Goal: Task Accomplishment & Management: Complete application form

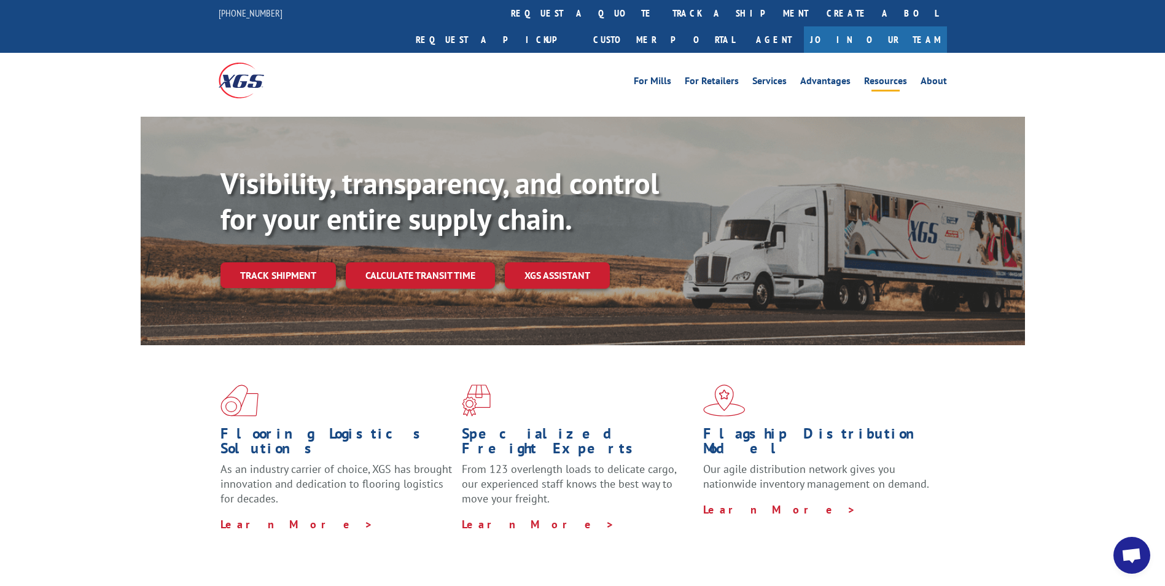
click at [871, 76] on link "Resources" at bounding box center [885, 83] width 43 height 14
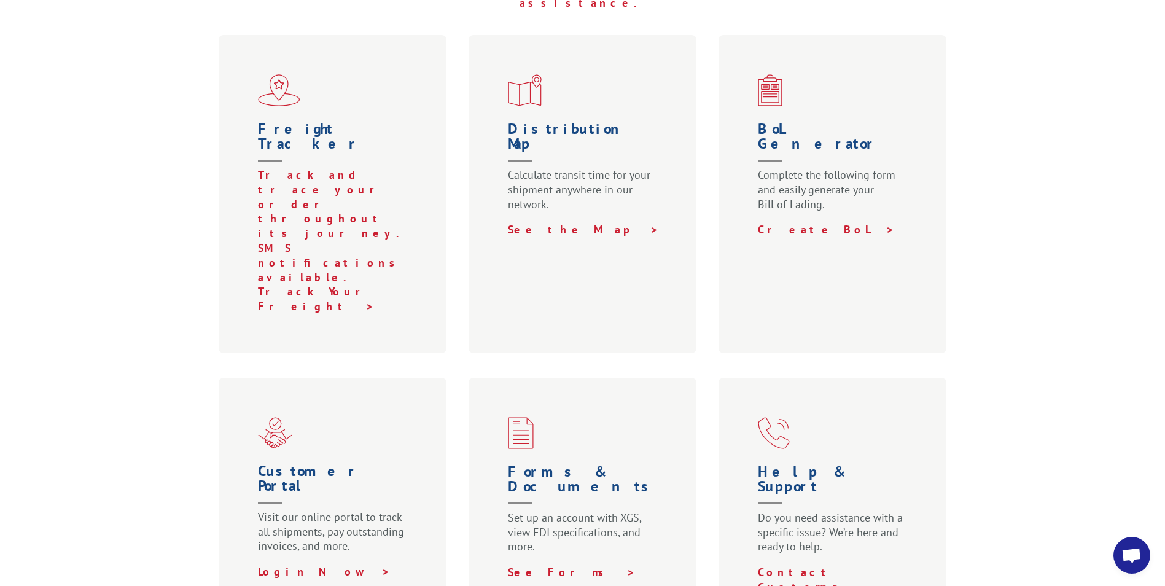
scroll to position [430, 0]
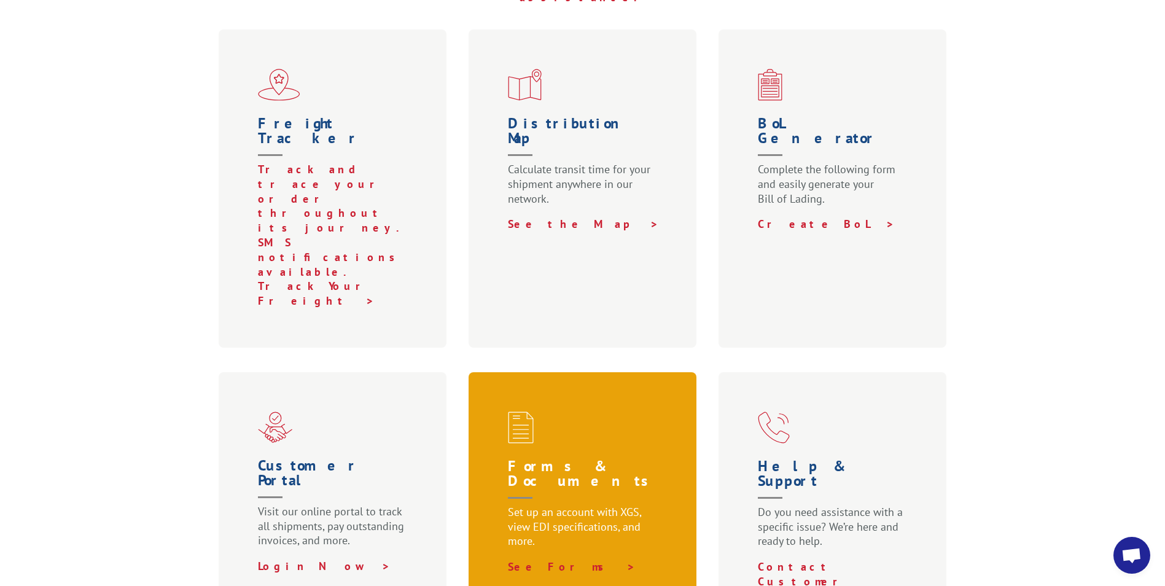
click at [531, 505] on p "Set up an account with XGS, view EDI specifications, and more." at bounding box center [585, 532] width 155 height 55
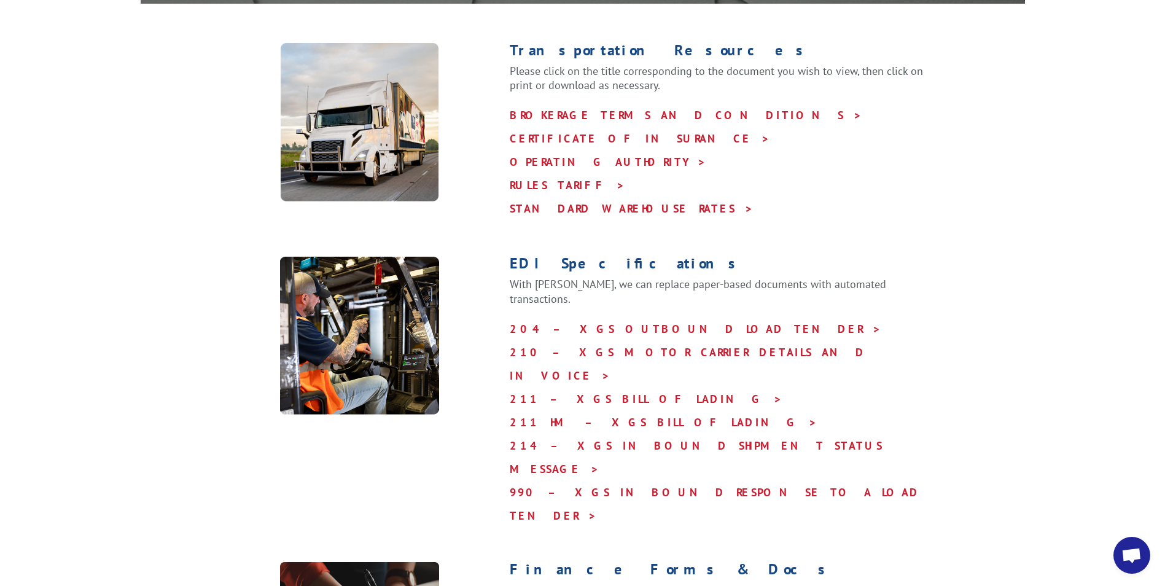
scroll to position [553, 0]
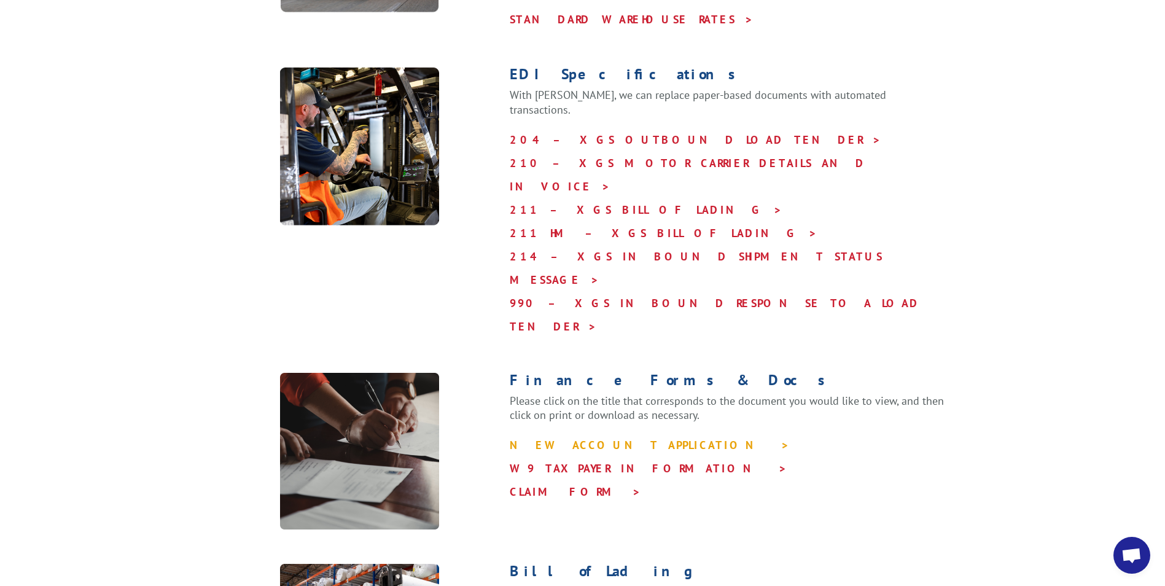
click at [567, 438] on link "NEW ACCOUNT APPLICATION >" at bounding box center [650, 445] width 280 height 14
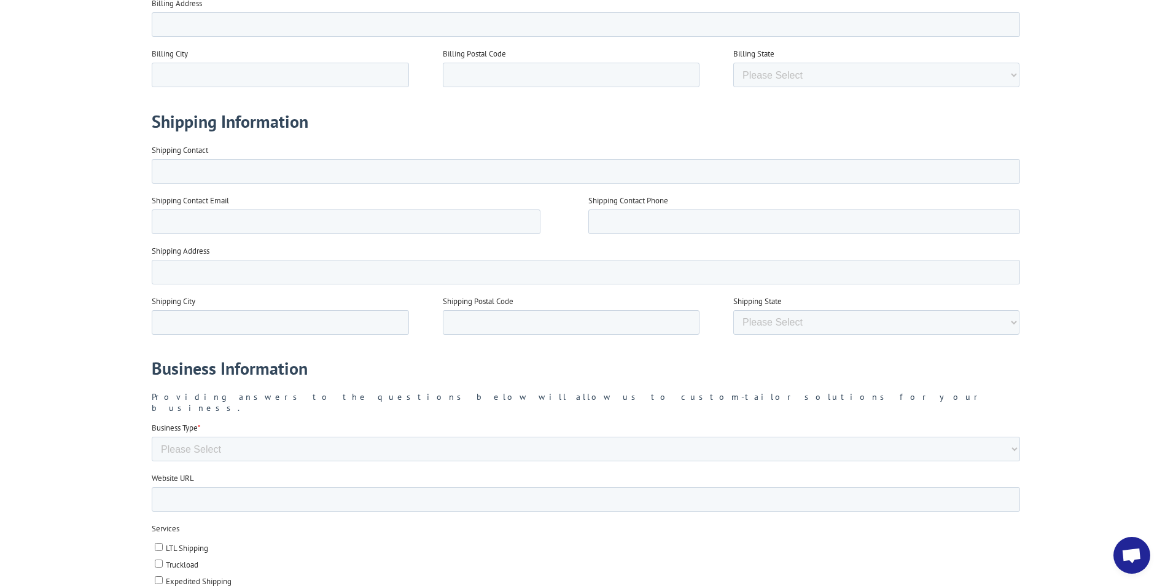
scroll to position [1044, 0]
